Goal: Information Seeking & Learning: Learn about a topic

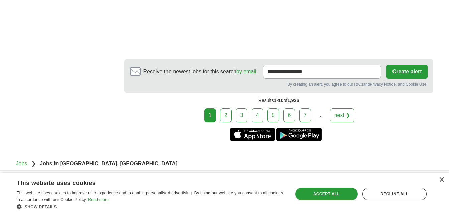
scroll to position [1278, 0]
click at [347, 113] on link "next ❯" at bounding box center [342, 115] width 25 height 14
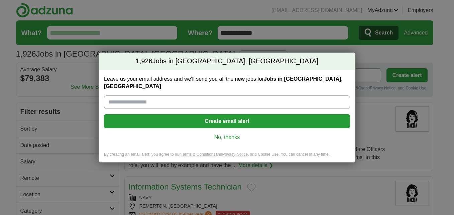
click at [237, 135] on link "No, thanks" at bounding box center [227, 137] width 236 height 7
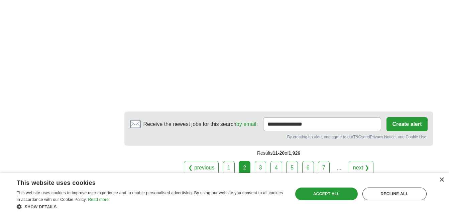
scroll to position [1122, 0]
click at [357, 167] on link "next ❯" at bounding box center [361, 167] width 25 height 14
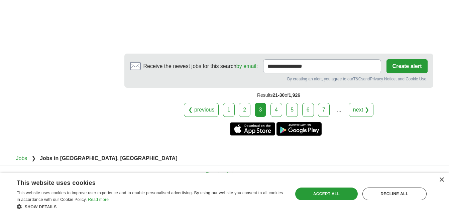
scroll to position [1304, 0]
click at [365, 103] on link "next ❯" at bounding box center [361, 110] width 25 height 14
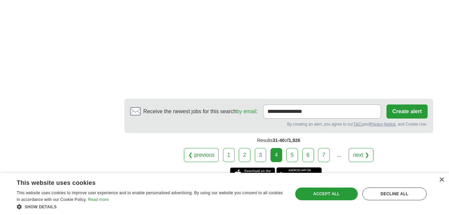
scroll to position [1228, 0]
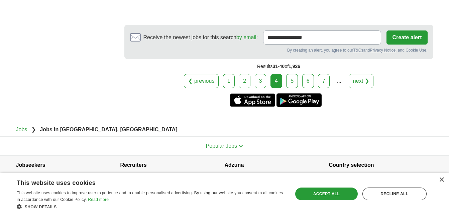
click at [364, 74] on link "next ❯" at bounding box center [361, 81] width 25 height 14
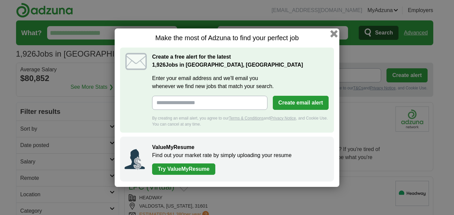
click at [334, 33] on button "button" at bounding box center [334, 33] width 7 height 7
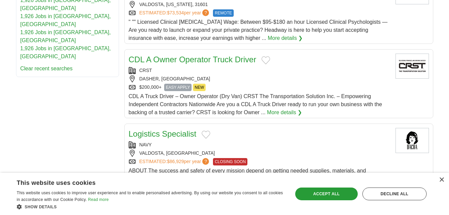
scroll to position [378, 0]
click at [441, 178] on div "×" at bounding box center [441, 179] width 5 height 5
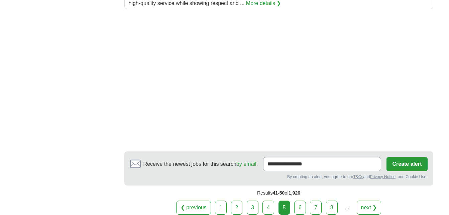
scroll to position [911, 0]
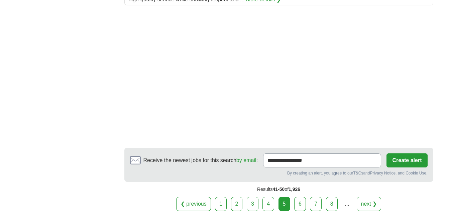
click at [373, 197] on link "next ❯" at bounding box center [369, 204] width 25 height 14
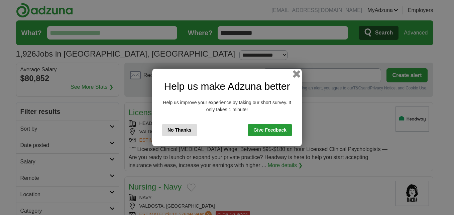
click at [298, 74] on button "button" at bounding box center [296, 73] width 7 height 7
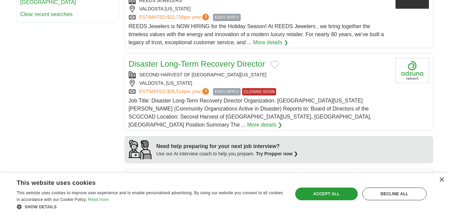
scroll to position [448, 0]
click at [202, 68] on link "Disaster Long-Term Recovery Director" at bounding box center [197, 64] width 137 height 9
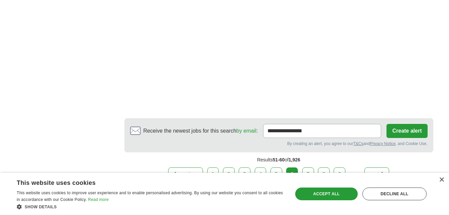
scroll to position [1248, 0]
click at [377, 167] on link "next ❯" at bounding box center [377, 174] width 25 height 14
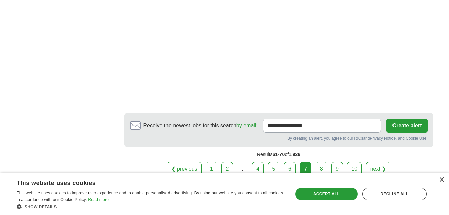
scroll to position [1152, 0]
click at [378, 167] on link "next ❯" at bounding box center [378, 169] width 25 height 14
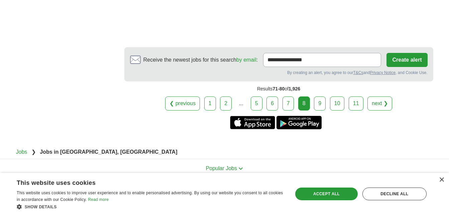
scroll to position [1225, 0]
click at [384, 104] on link "next ❯" at bounding box center [380, 103] width 25 height 14
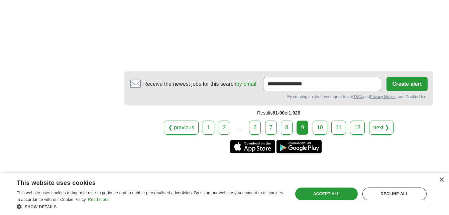
scroll to position [1277, 0]
click at [389, 120] on link "next ❯" at bounding box center [381, 127] width 25 height 14
